Goal: Information Seeking & Learning: Find specific page/section

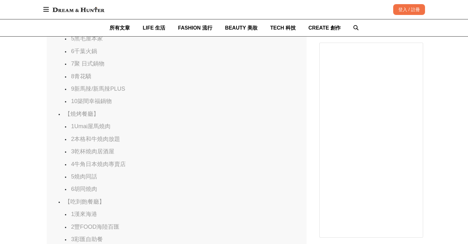
scroll to position [450, 0]
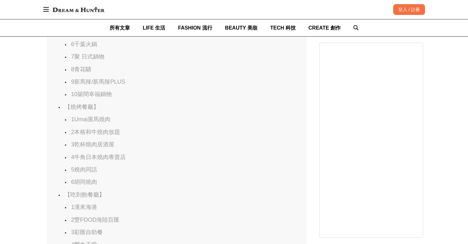
click at [91, 119] on link "1Umai屋馬燒肉" at bounding box center [90, 119] width 39 height 6
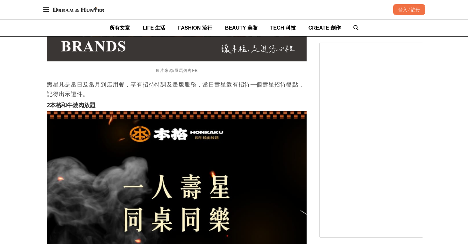
scroll to position [3933, 0]
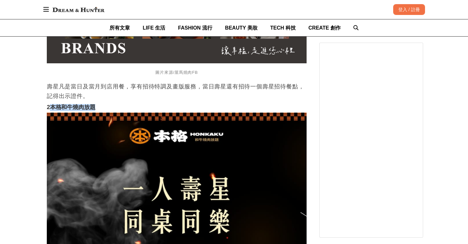
drag, startPoint x: 96, startPoint y: 98, endPoint x: 51, endPoint y: 97, distance: 45.2
click at [51, 104] on h3 "2本格和牛燒肉放題" at bounding box center [177, 107] width 260 height 7
copy strong "本格和牛燒肉放題"
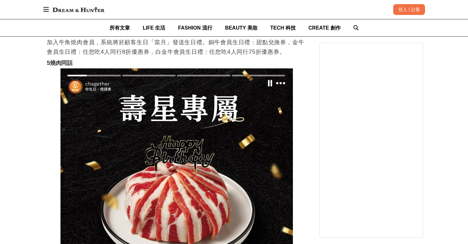
scroll to position [4780, 0]
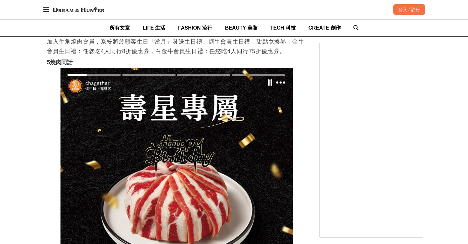
click at [53, 60] on strong "5燒肉同話" at bounding box center [60, 62] width 26 height 6
click at [68, 62] on strong "5燒肉同話" at bounding box center [60, 62] width 26 height 6
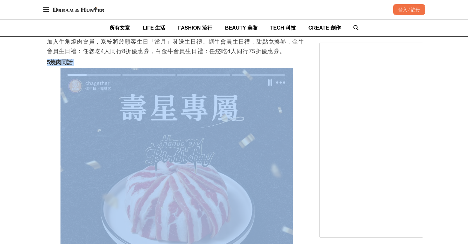
click at [68, 62] on strong "5燒肉同話" at bounding box center [60, 62] width 26 height 6
click at [73, 61] on strong "5燒肉同話" at bounding box center [60, 62] width 26 height 6
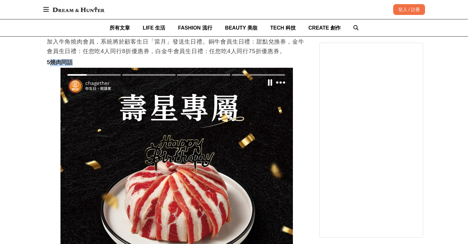
drag, startPoint x: 74, startPoint y: 61, endPoint x: 51, endPoint y: 60, distance: 23.3
click at [51, 60] on h3 "5燒肉同話" at bounding box center [177, 62] width 260 height 7
copy strong "燒肉同話"
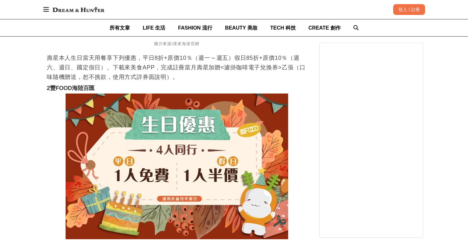
scroll to position [5544, 0]
drag, startPoint x: 25, startPoint y: 195, endPoint x: 25, endPoint y: 128, distance: 66.6
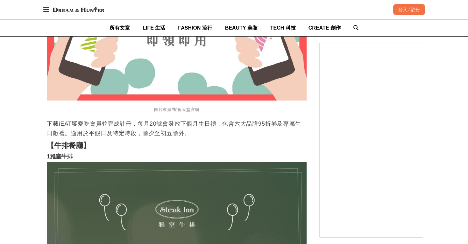
scroll to position [6277, 0]
